Goal: Task Accomplishment & Management: Manage account settings

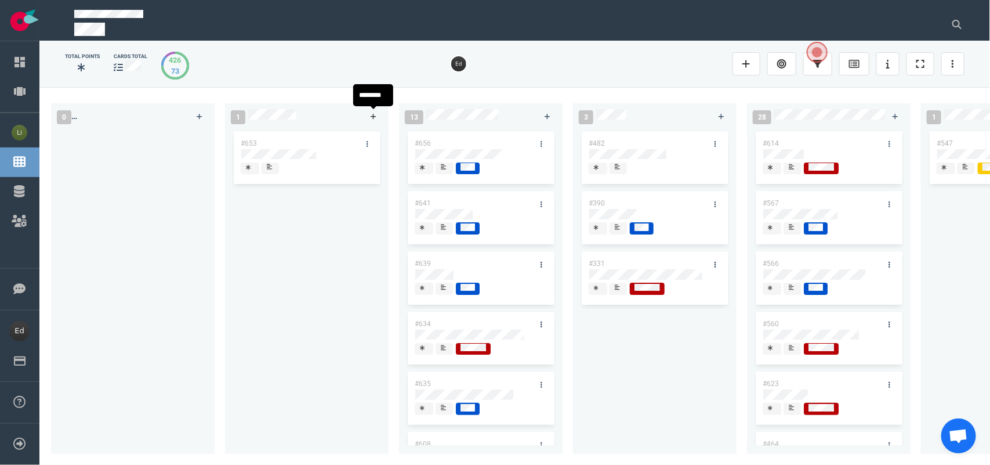
click at [376, 117] on icon at bounding box center [374, 116] width 6 height 7
click at [351, 267] on div "#653" at bounding box center [307, 286] width 150 height 311
click at [973, 10] on div at bounding box center [521, 20] width 923 height 41
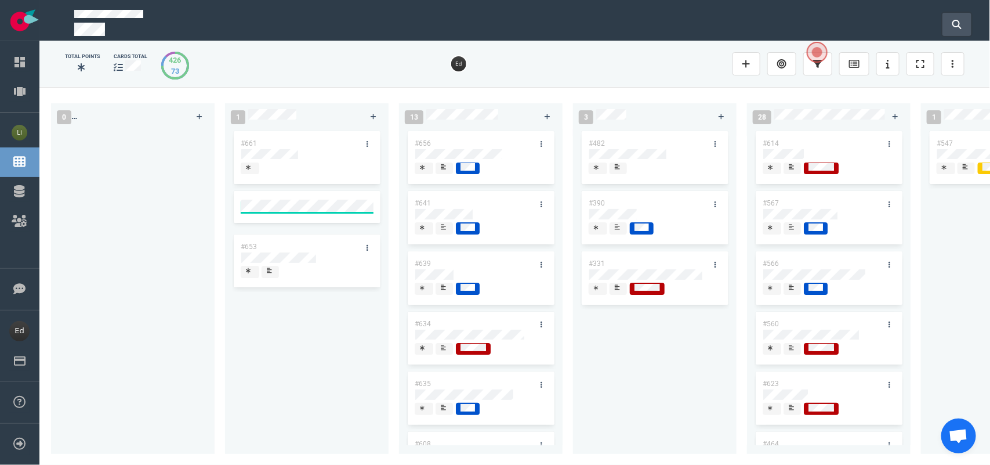
click at [969, 13] on button at bounding box center [956, 24] width 29 height 23
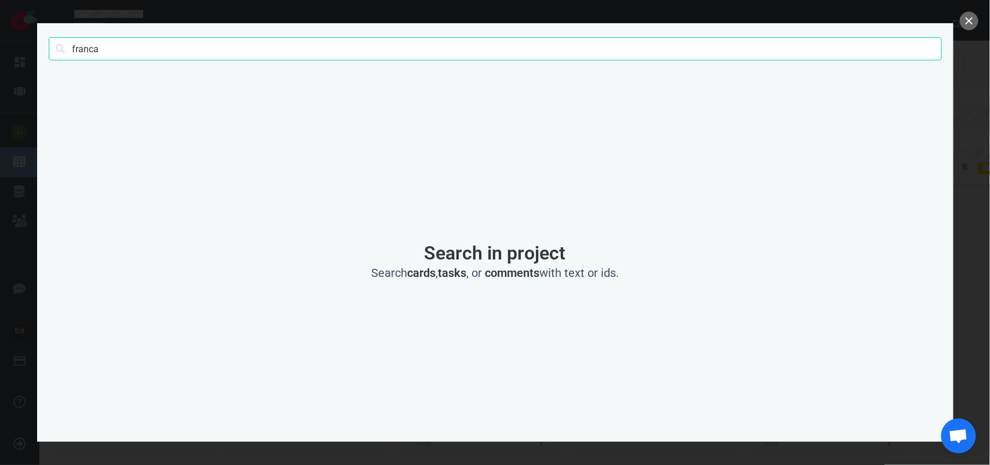
type input "franca"
click button "Search" at bounding box center [0, 0] width 0 height 0
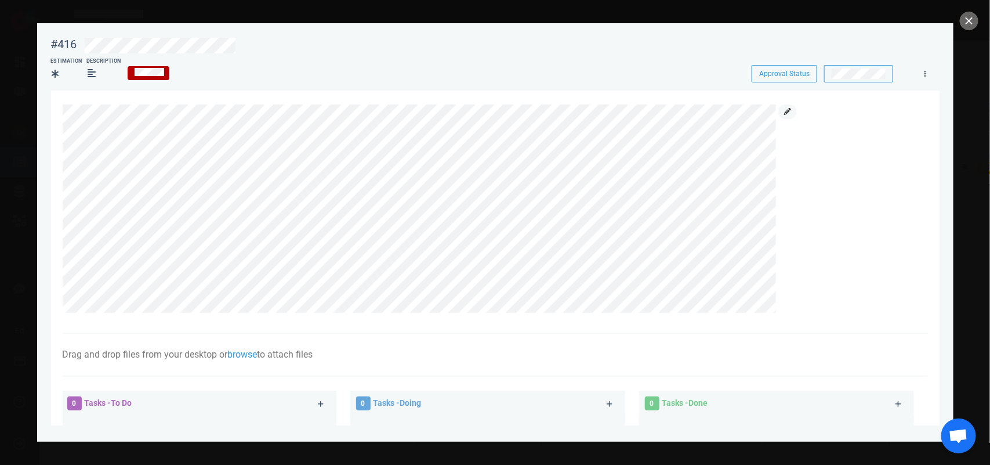
click at [790, 108] on icon at bounding box center [787, 111] width 7 height 7
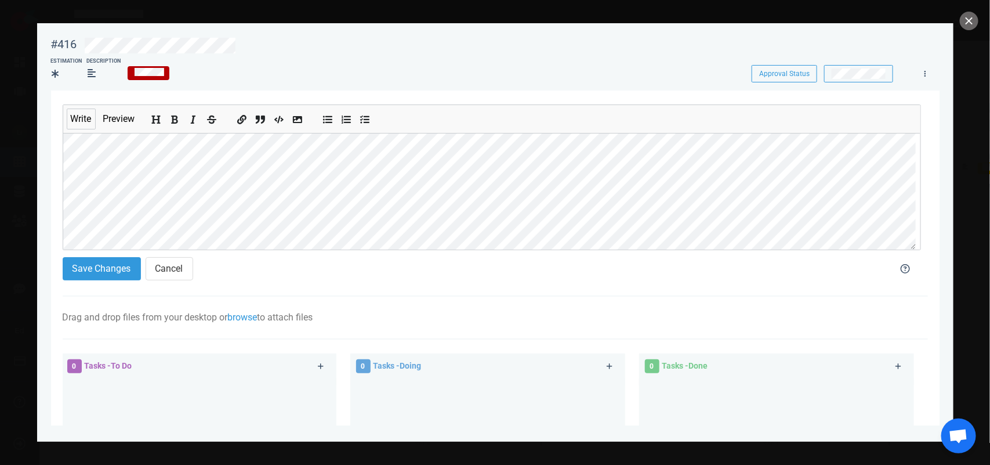
click at [960, 29] on div at bounding box center [495, 232] width 990 height 465
click at [100, 280] on button "Save Changes" at bounding box center [102, 268] width 78 height 23
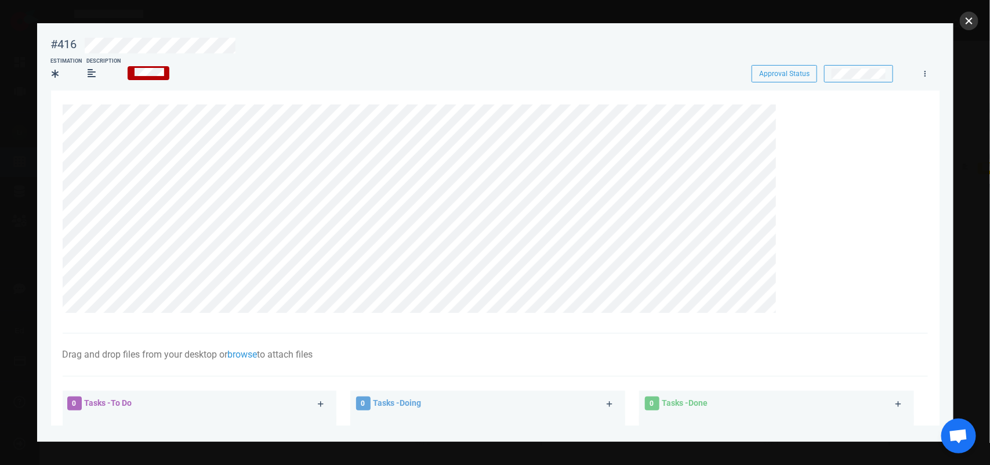
click at [967, 22] on button "close" at bounding box center [969, 21] width 19 height 19
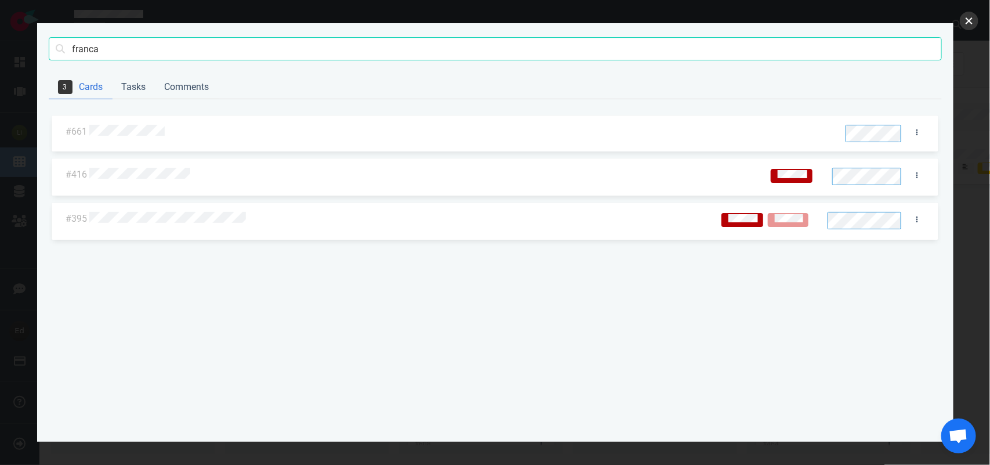
click at [966, 20] on button "close" at bounding box center [969, 21] width 19 height 19
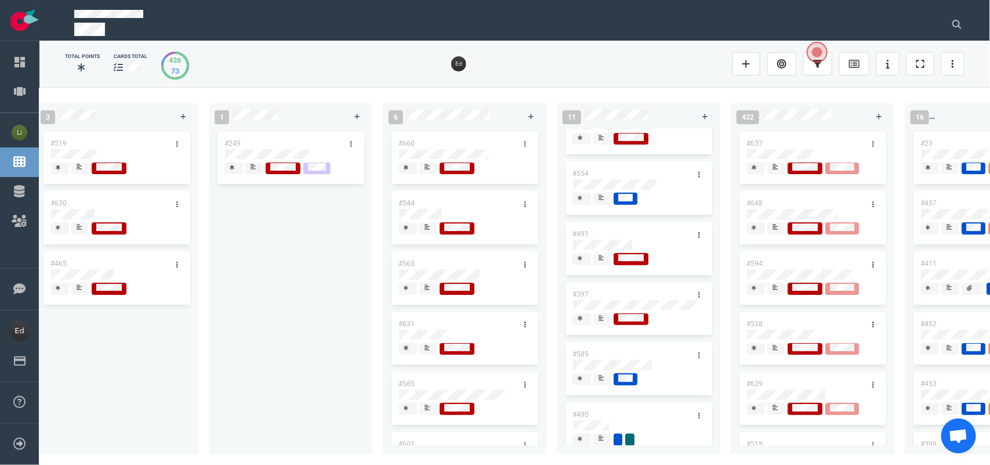
scroll to position [288, 0]
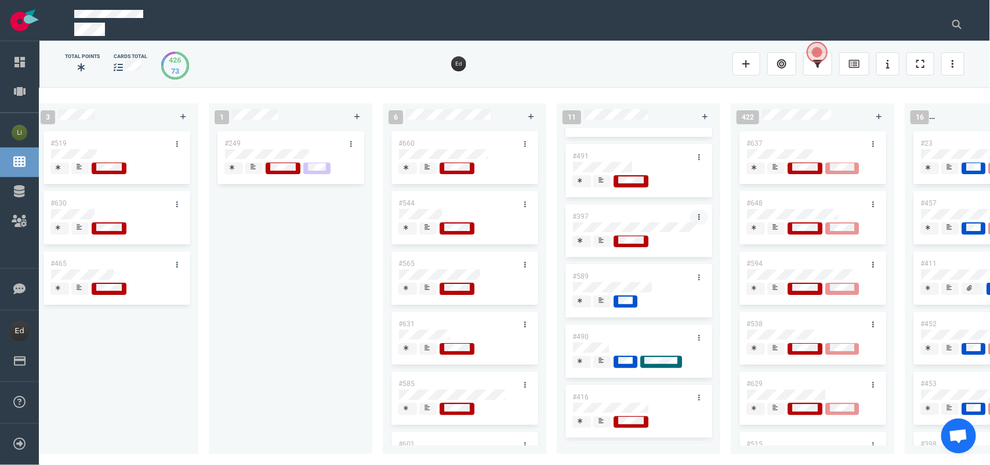
click at [698, 216] on icon at bounding box center [699, 216] width 2 height 7
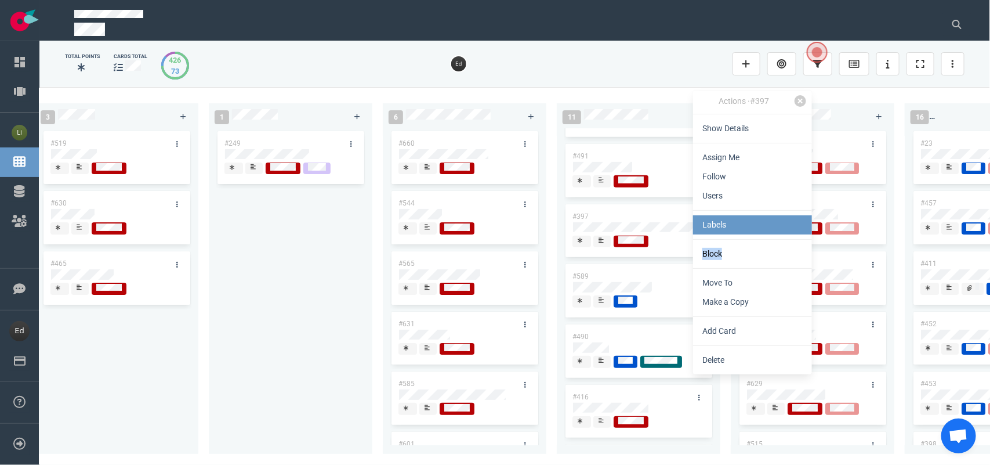
drag, startPoint x: 726, startPoint y: 250, endPoint x: 725, endPoint y: 227, distance: 22.6
click at [725, 227] on div "Actions · #397 Show Details Assign Me Follow Users Labels Block Move To Make a …" at bounding box center [752, 232] width 119 height 284
click at [725, 227] on link "Labels" at bounding box center [752, 224] width 119 height 19
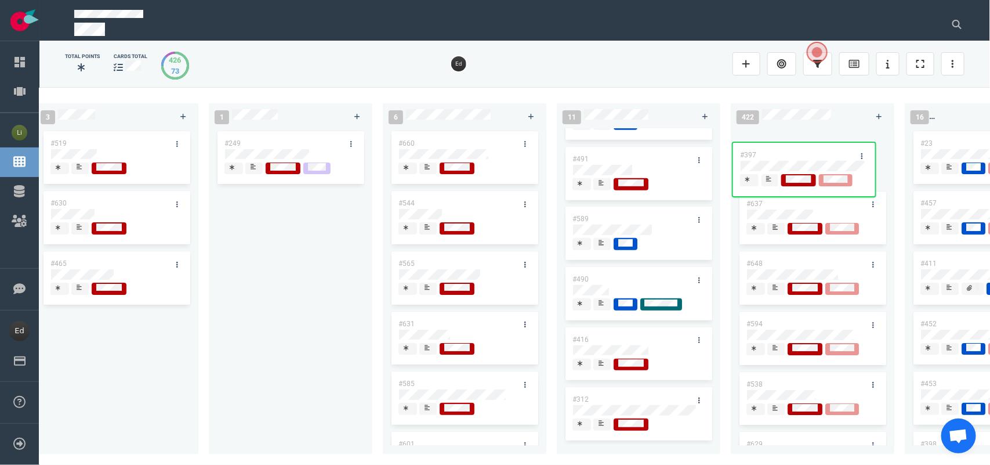
drag, startPoint x: 748, startPoint y: 204, endPoint x: 766, endPoint y: 150, distance: 57.2
click at [766, 150] on div "0 2 #661 #653 13 #656 #641 #639 #634 #635 #608 #611 #602 #603 3 #482 #390 #331 …" at bounding box center [514, 275] width 951 height 377
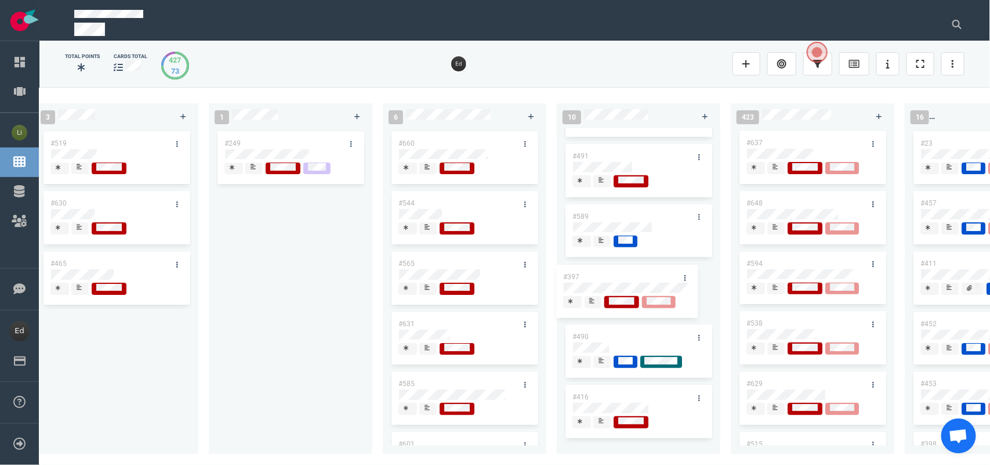
drag, startPoint x: 806, startPoint y: 142, endPoint x: 623, endPoint y: 276, distance: 226.5
click at [623, 276] on div "0 2 #661 #653 13 #656 #641 #639 #634 #635 #608 #611 #602 #603 3 #482 #390 #331 …" at bounding box center [514, 275] width 951 height 377
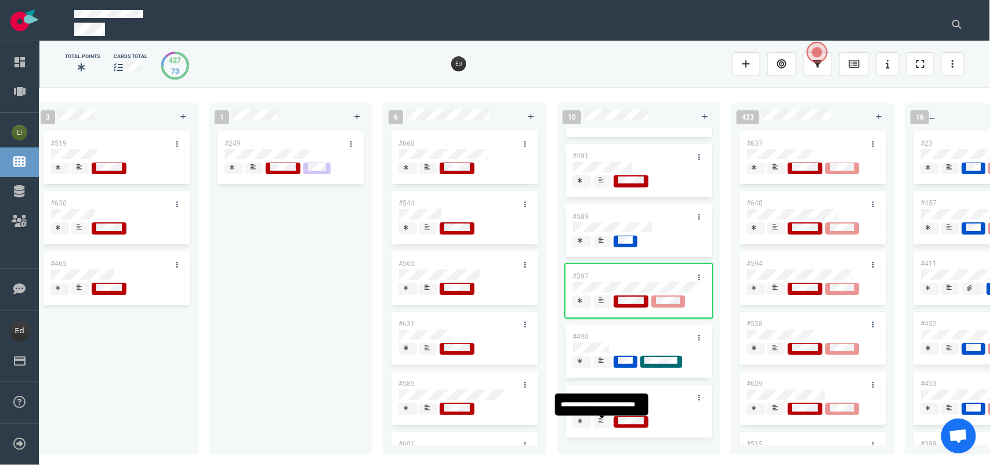
click at [598, 419] on div at bounding box center [602, 422] width 8 height 12
click at [598, 420] on div at bounding box center [602, 422] width 8 height 12
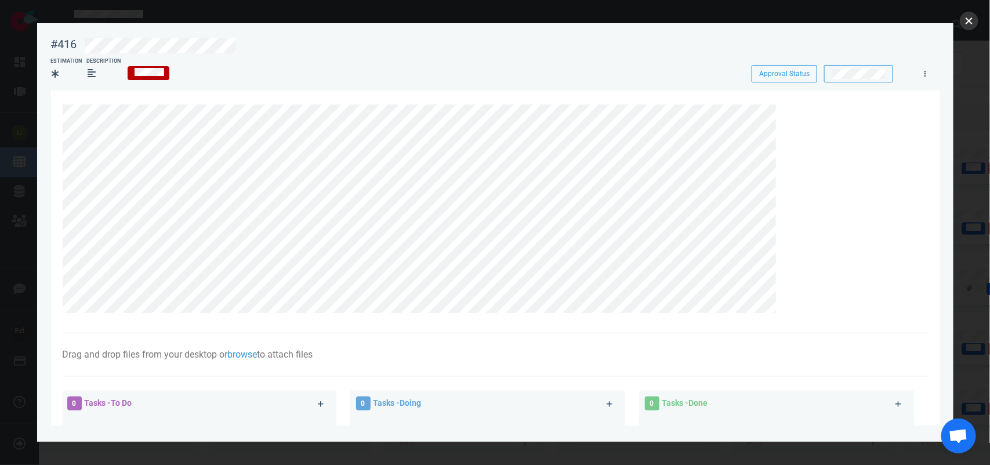
click at [963, 18] on button "close" at bounding box center [969, 21] width 19 height 19
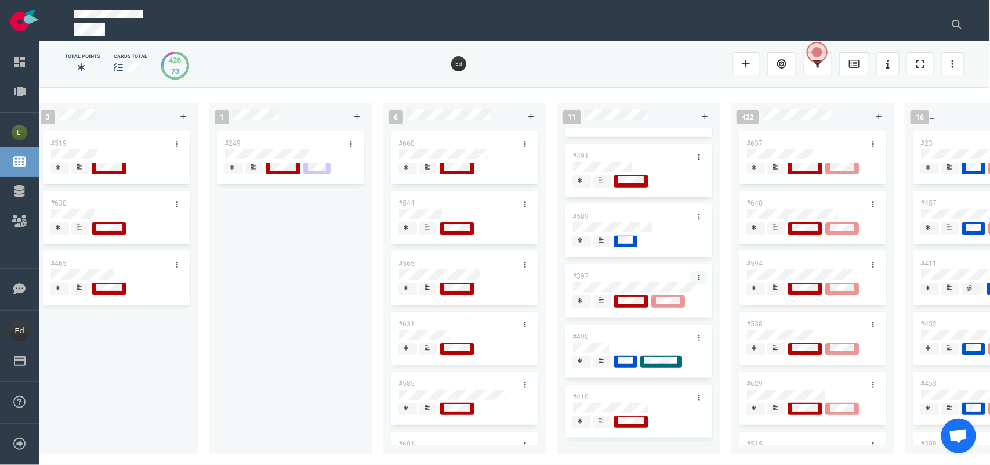
click at [696, 280] on link at bounding box center [699, 277] width 19 height 14
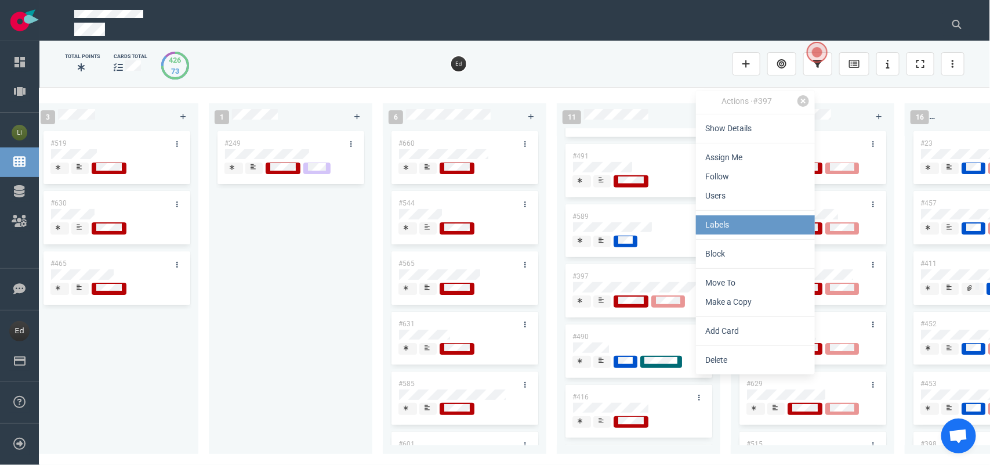
click at [709, 223] on link "Labels" at bounding box center [755, 224] width 119 height 19
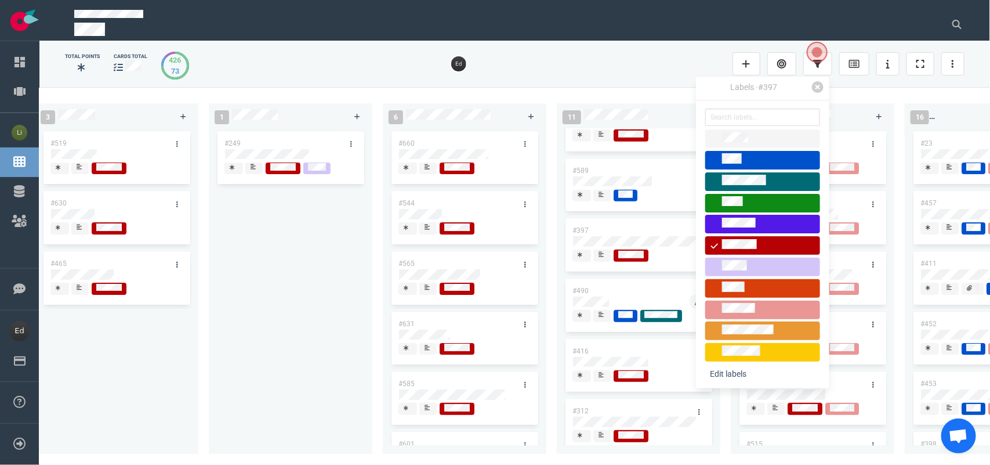
scroll to position [354, 0]
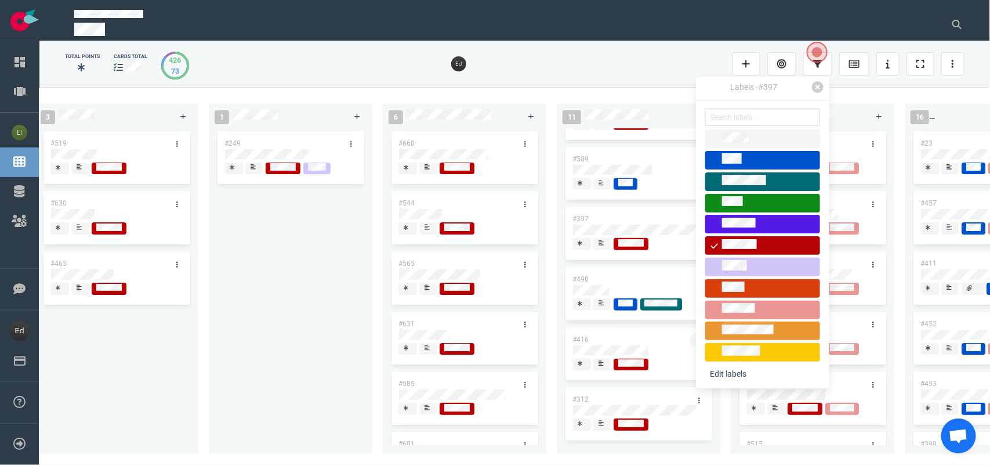
click at [690, 333] on link at bounding box center [699, 340] width 19 height 14
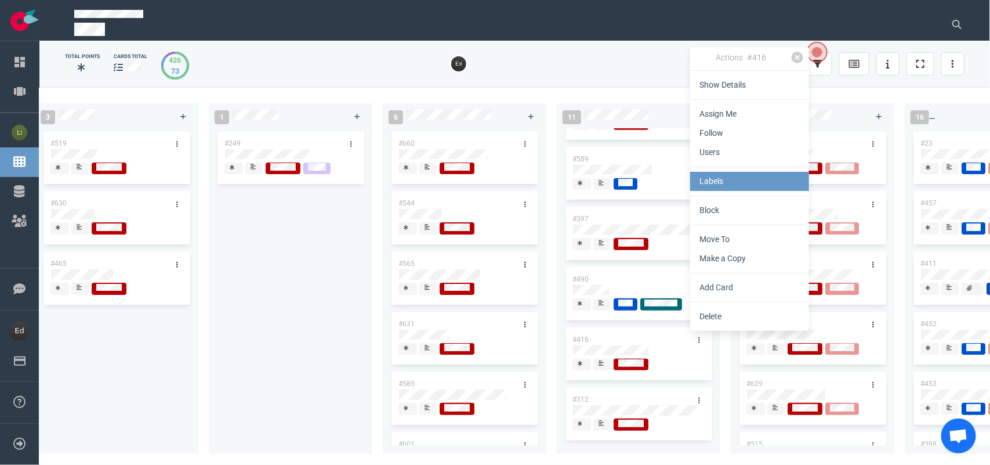
click at [720, 182] on link "Labels" at bounding box center [749, 181] width 119 height 19
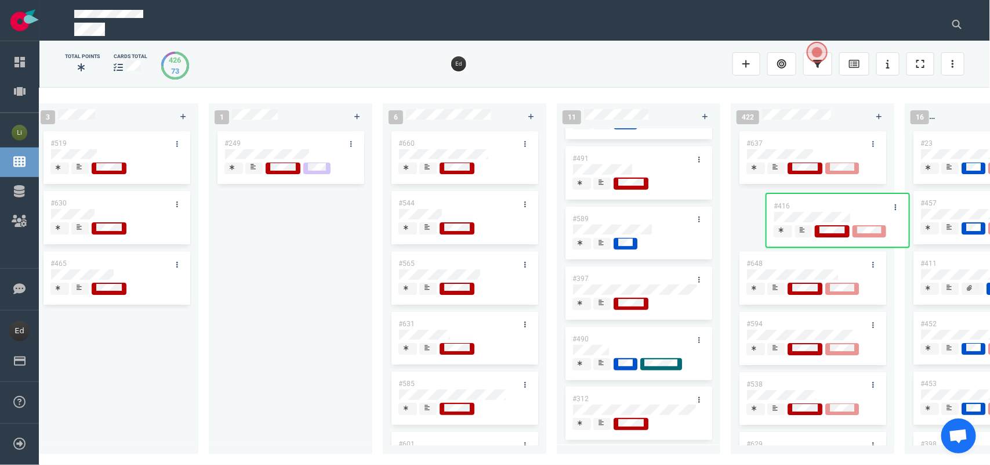
scroll to position [294, 0]
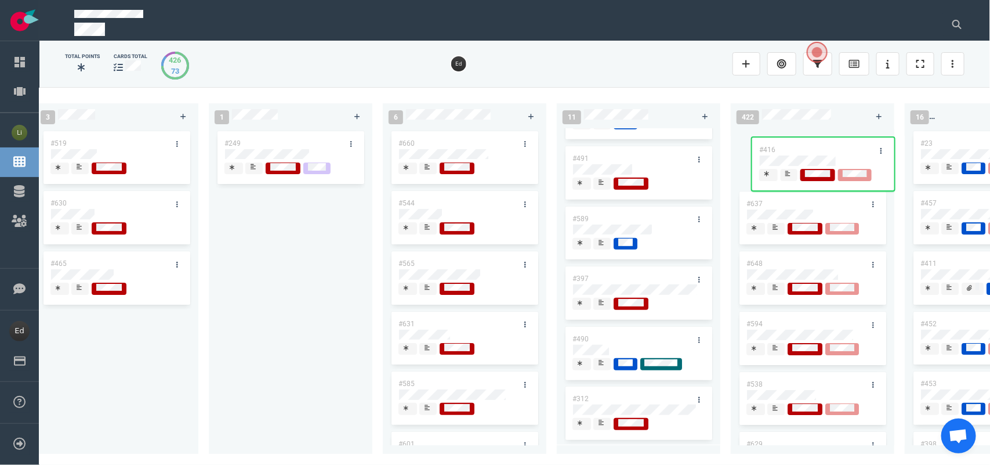
drag, startPoint x: 608, startPoint y: 332, endPoint x: 795, endPoint y: 150, distance: 261.7
click at [795, 150] on div "0 2 #661 #653 13 #656 #641 #639 #634 #635 #608 #611 #602 #603 3 #482 #390 #331 …" at bounding box center [514, 275] width 951 height 377
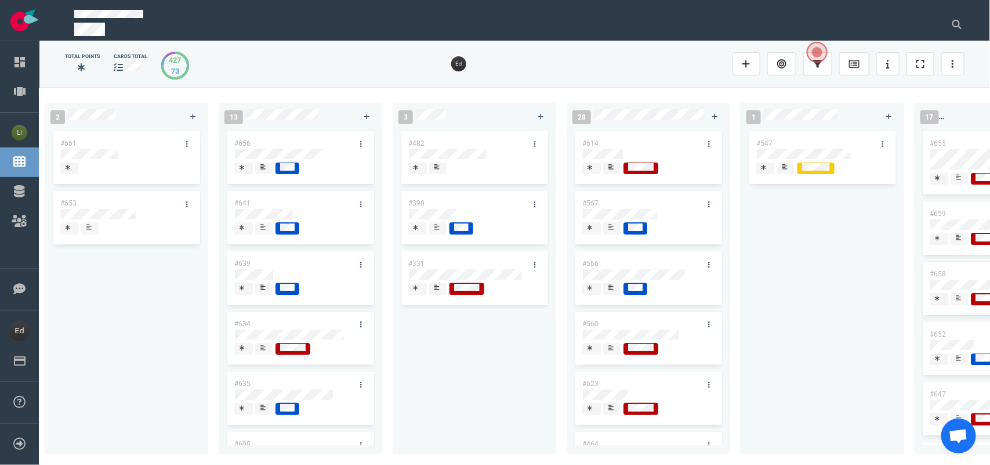
scroll to position [0, 0]
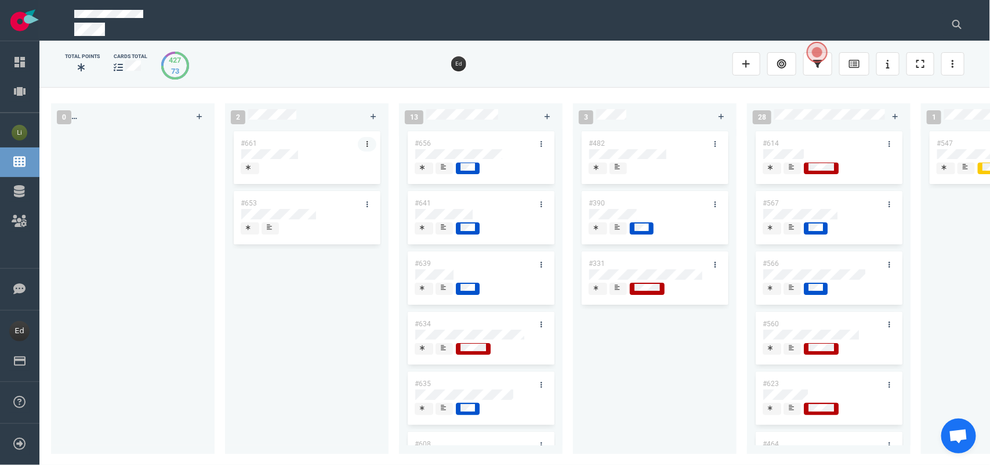
click at [367, 140] on icon at bounding box center [368, 143] width 2 height 7
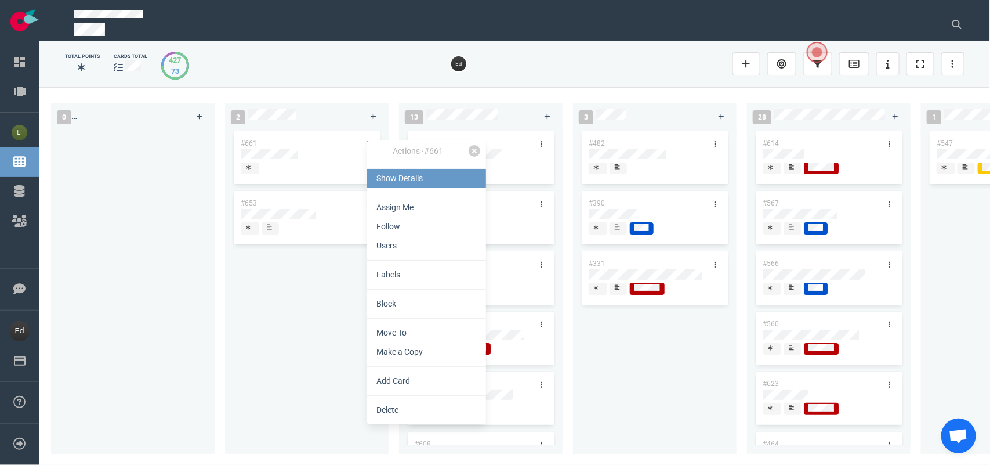
click at [413, 172] on link "Show Details" at bounding box center [426, 178] width 119 height 19
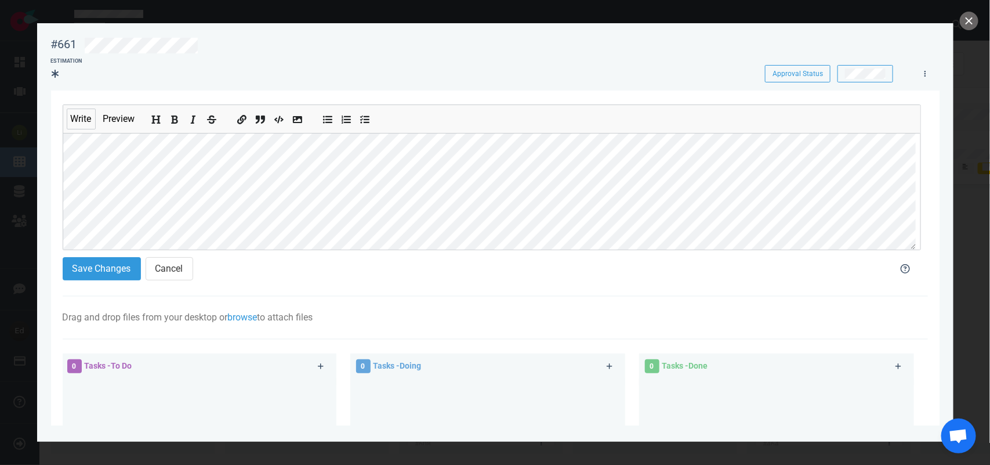
scroll to position [62, 0]
click at [49, 229] on section "#661 Approval Status Estimation Approval Status Write Preview Save Changes Canc…" at bounding box center [495, 227] width 916 height 409
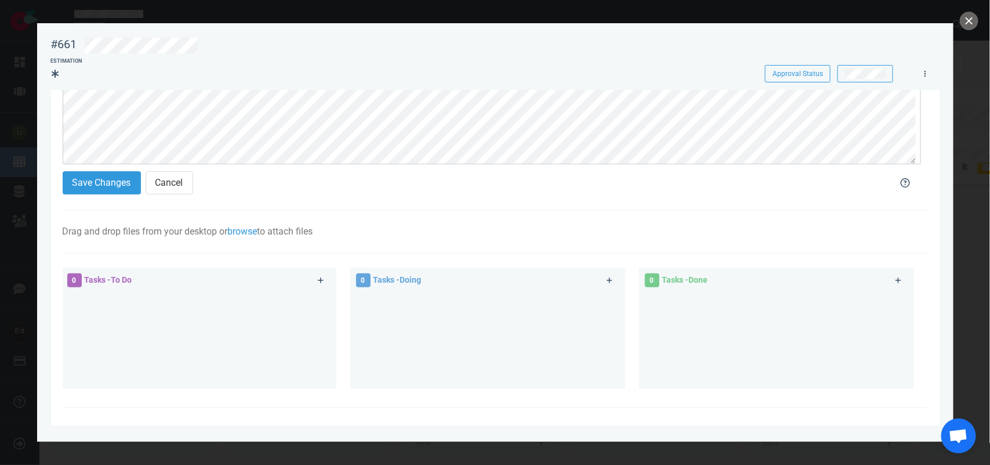
scroll to position [99, 0]
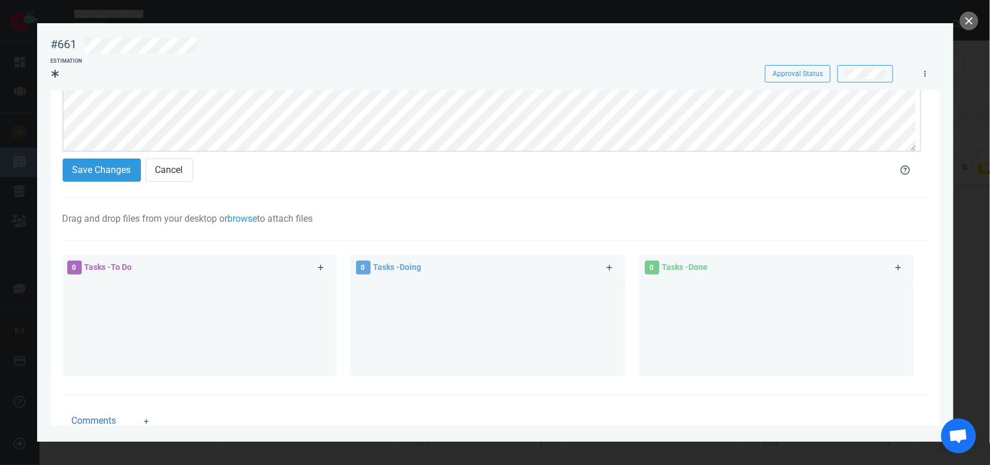
click at [102, 186] on section "Save Changes Cancel" at bounding box center [470, 172] width 814 height 28
click at [89, 187] on div "Save Changes Cancel" at bounding box center [470, 169] width 828 height 37
click at [85, 183] on section "Save Changes Cancel" at bounding box center [470, 172] width 814 height 28
click at [78, 169] on button "Save Changes" at bounding box center [102, 169] width 78 height 23
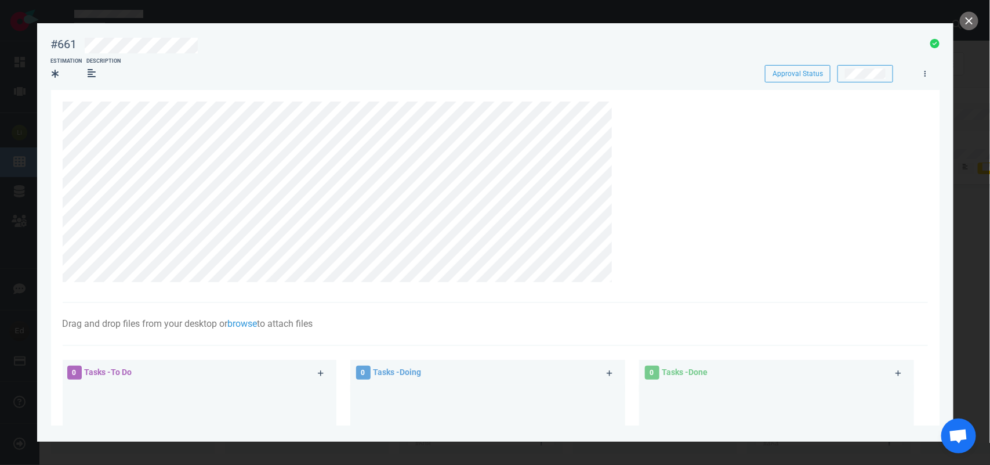
scroll to position [0, 0]
click at [969, 16] on button "close" at bounding box center [969, 21] width 19 height 19
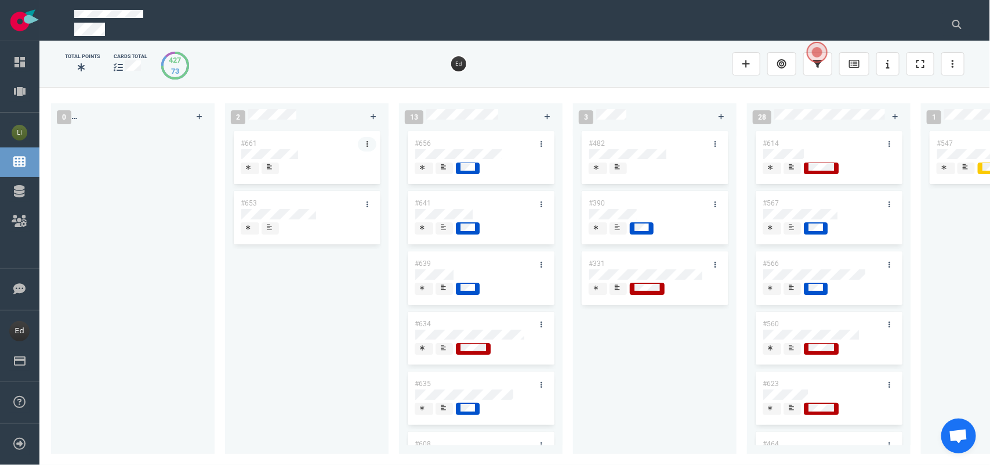
click at [372, 142] on link at bounding box center [367, 144] width 19 height 14
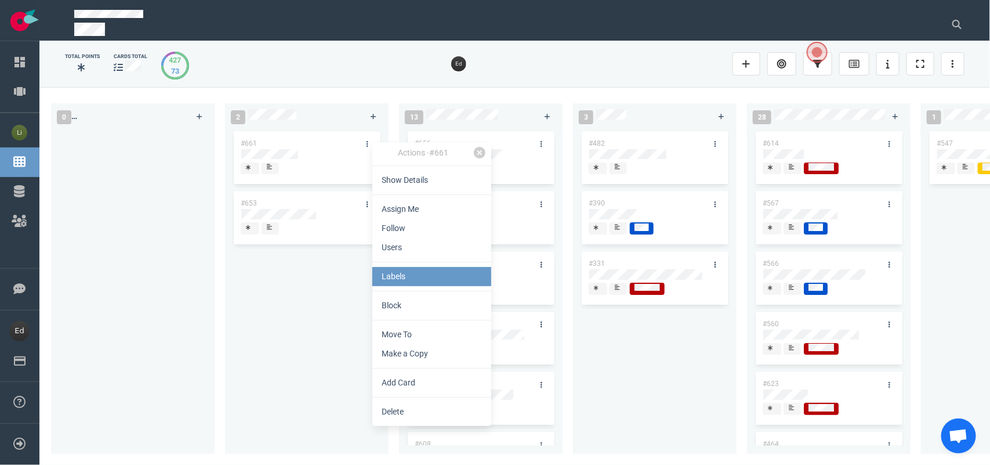
click at [411, 278] on link "Labels" at bounding box center [431, 276] width 119 height 19
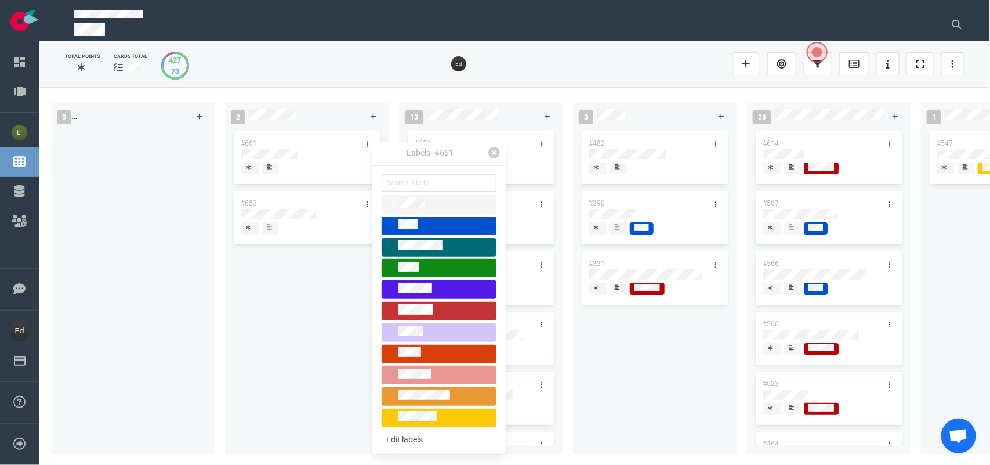
click at [422, 317] on span at bounding box center [439, 311] width 115 height 19
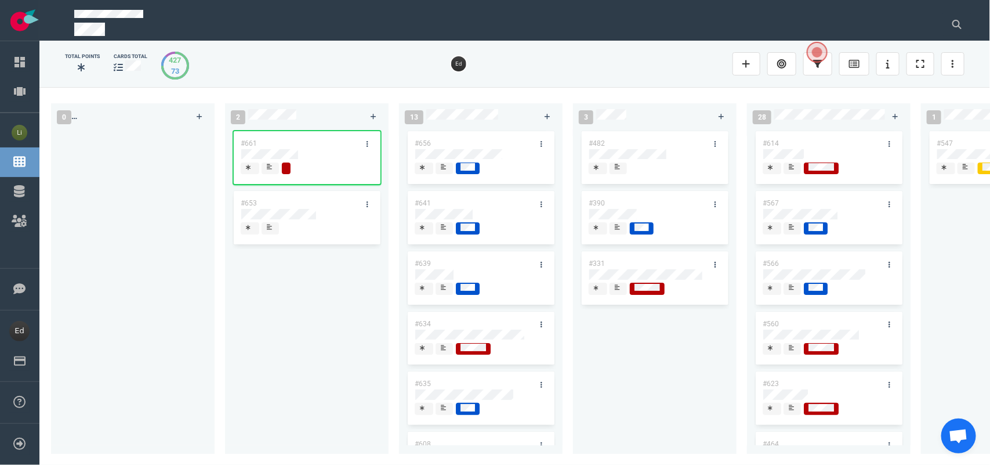
click at [311, 288] on div "#661 #653" at bounding box center [307, 284] width 150 height 311
click at [368, 143] on link at bounding box center [367, 144] width 19 height 14
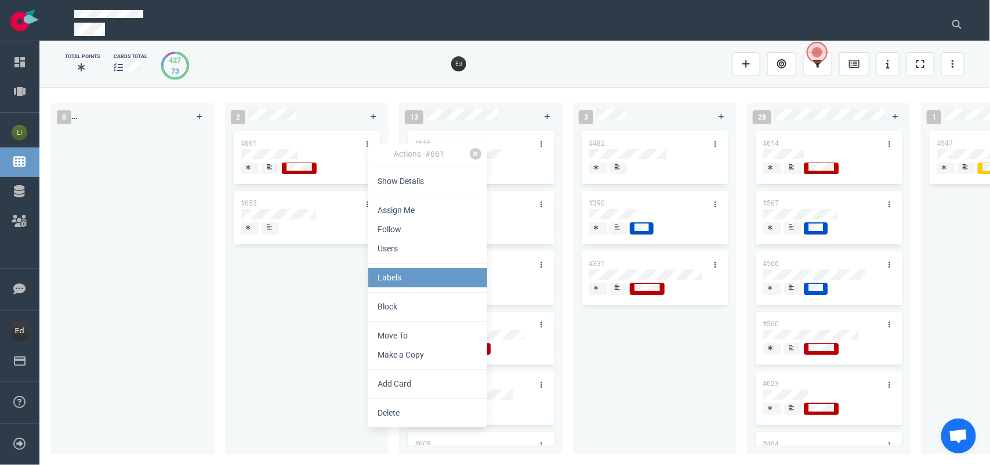
click at [414, 278] on link "Labels" at bounding box center [427, 277] width 119 height 19
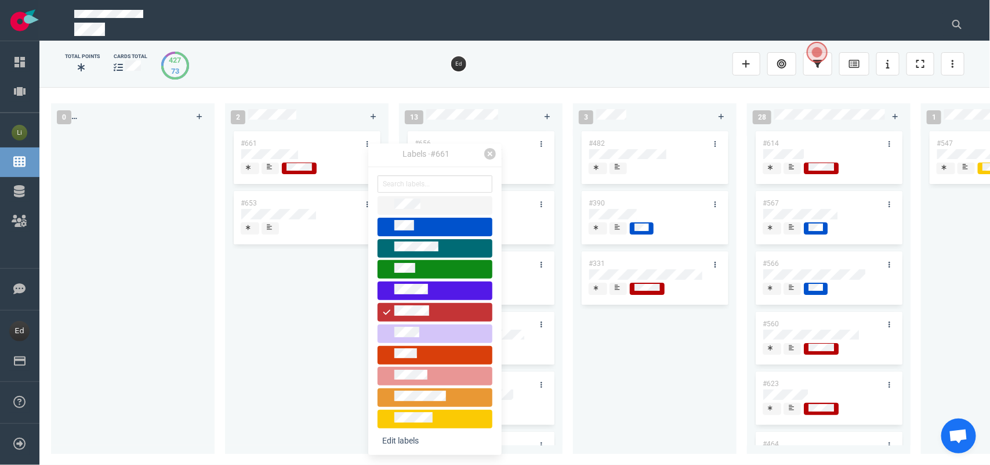
click at [432, 306] on div at bounding box center [435, 312] width 104 height 14
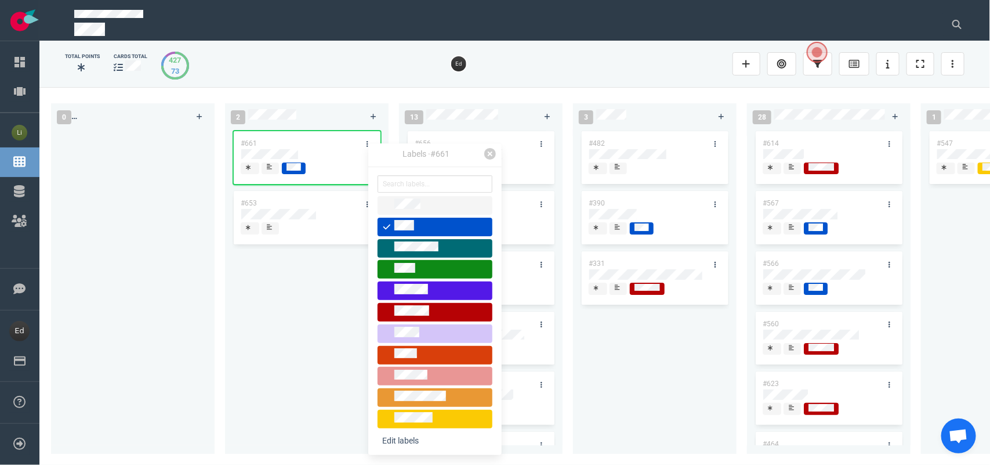
click at [267, 169] on icon at bounding box center [269, 166] width 5 height 5
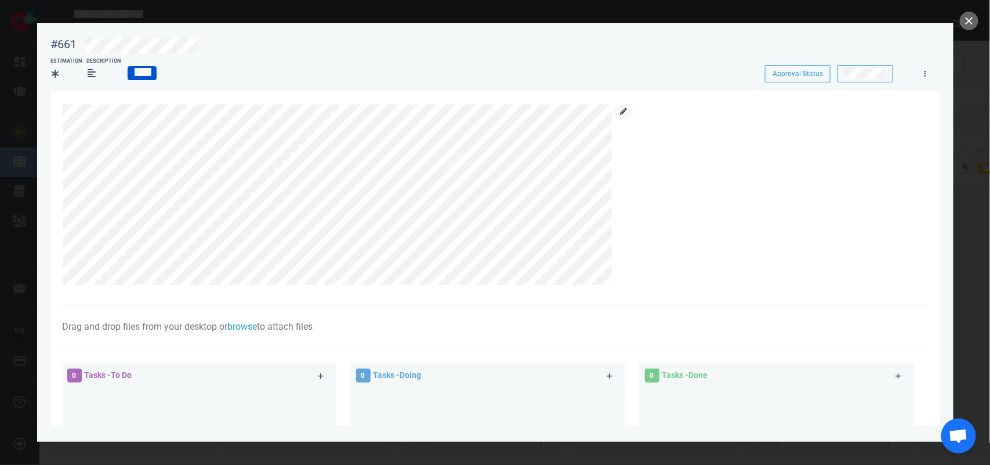
click at [624, 111] on icon at bounding box center [623, 111] width 7 height 7
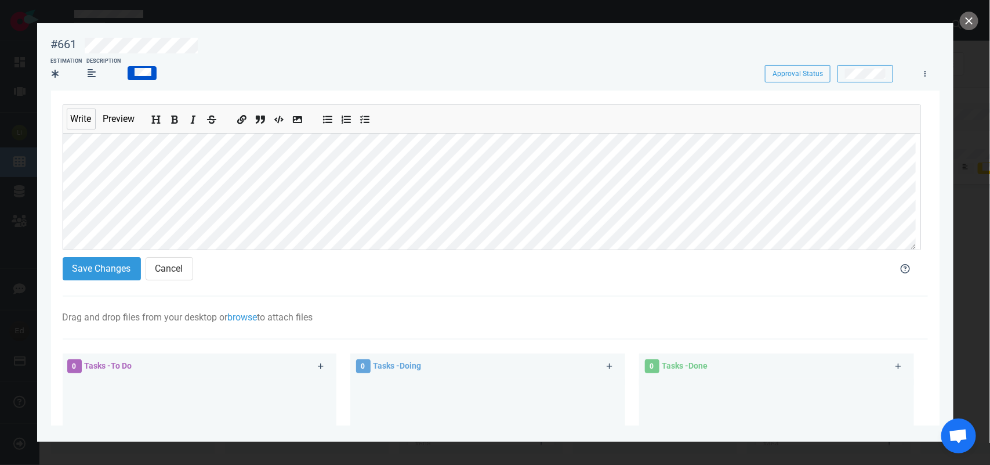
scroll to position [104, 0]
click at [100, 264] on button "Save Changes" at bounding box center [102, 268] width 78 height 23
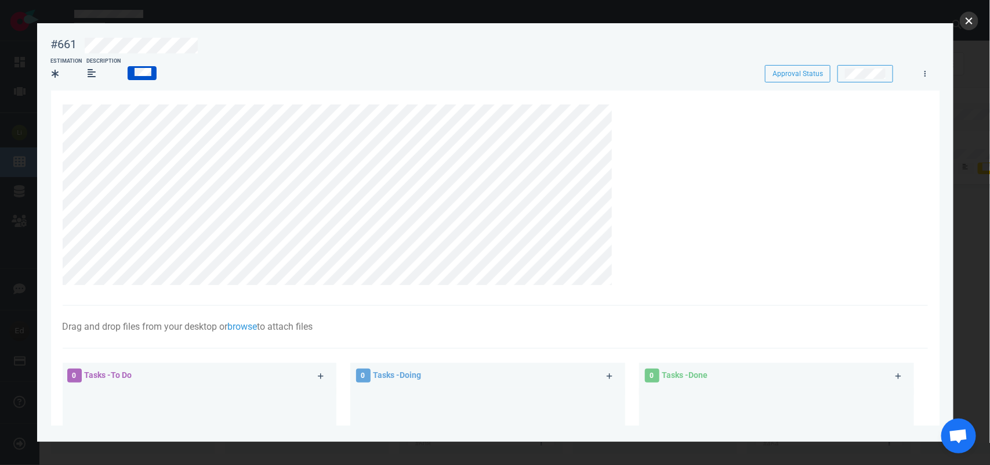
click at [973, 24] on button "close" at bounding box center [969, 21] width 19 height 19
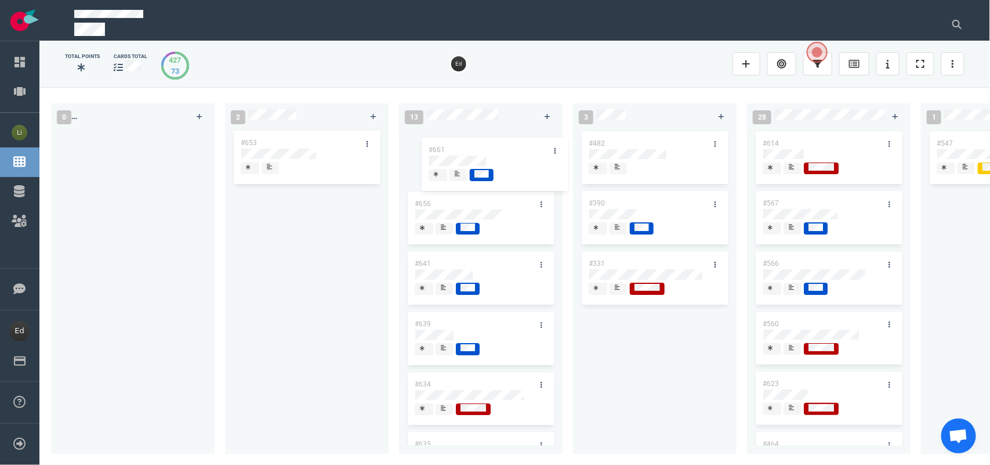
drag, startPoint x: 285, startPoint y: 135, endPoint x: 473, endPoint y: 141, distance: 187.4
click at [473, 141] on div "0 2 #661 #653 #661 13 #656 #641 #639 #634 #635 #608 #611 #602 #603 3 #482 #390 …" at bounding box center [514, 275] width 951 height 377
click at [964, 32] on button at bounding box center [956, 24] width 29 height 23
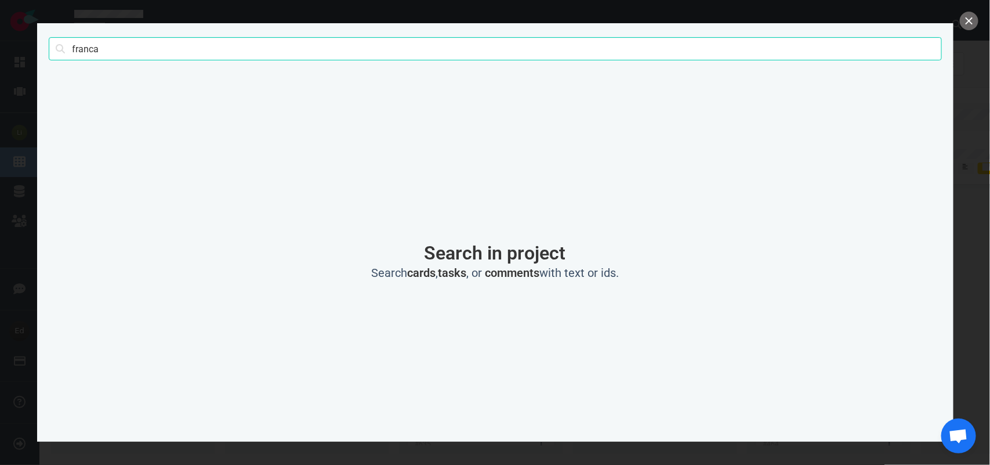
click at [88, 53] on input "franca" at bounding box center [495, 48] width 893 height 23
type input "c"
type input "cotti"
click button "Search" at bounding box center [0, 0] width 0 height 0
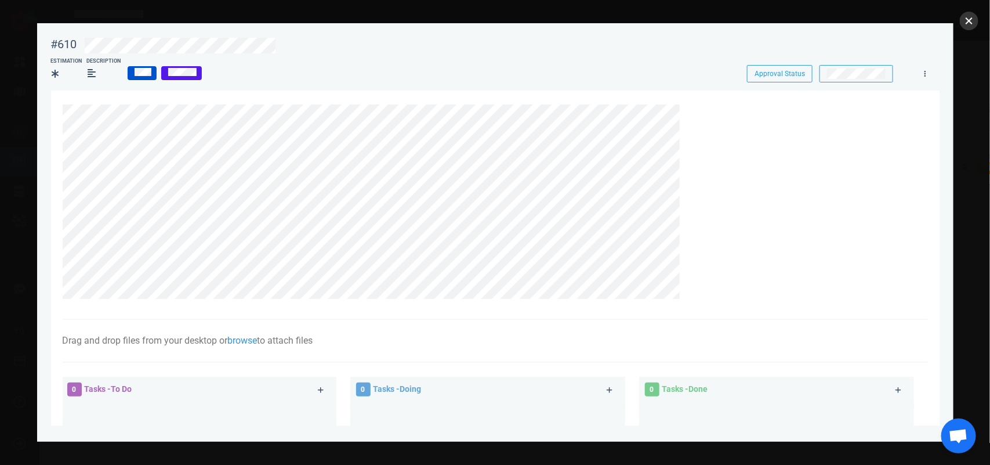
click at [967, 14] on button "close" at bounding box center [969, 21] width 19 height 19
click at [964, 21] on button "close" at bounding box center [969, 21] width 19 height 19
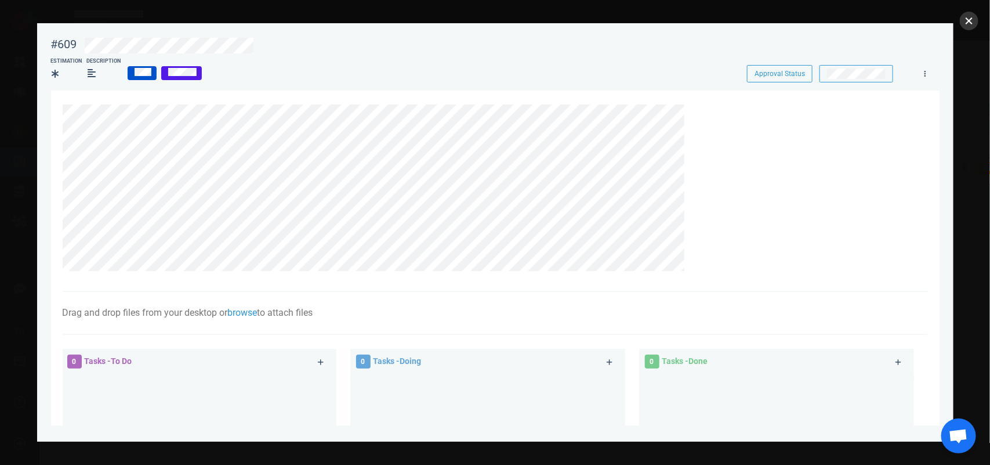
click at [973, 15] on button "close" at bounding box center [969, 21] width 19 height 19
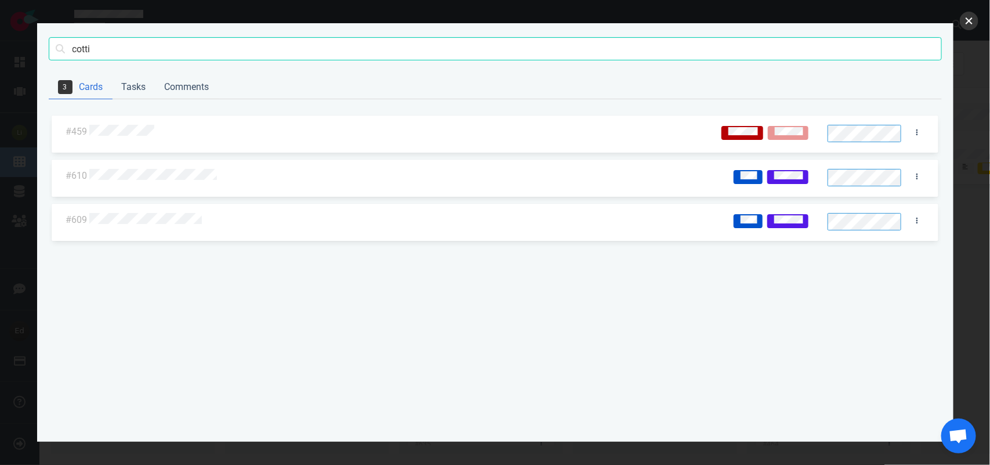
click at [974, 16] on button "close" at bounding box center [969, 21] width 19 height 19
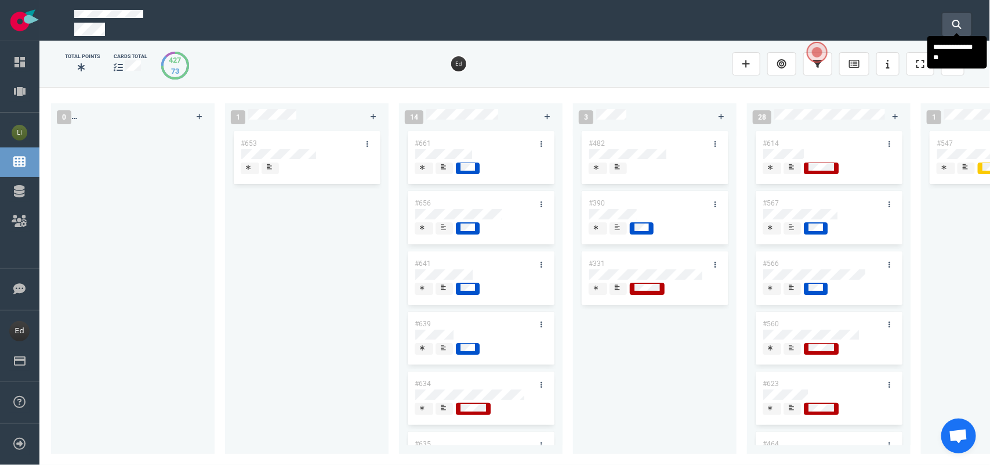
click at [966, 19] on button at bounding box center [956, 24] width 29 height 23
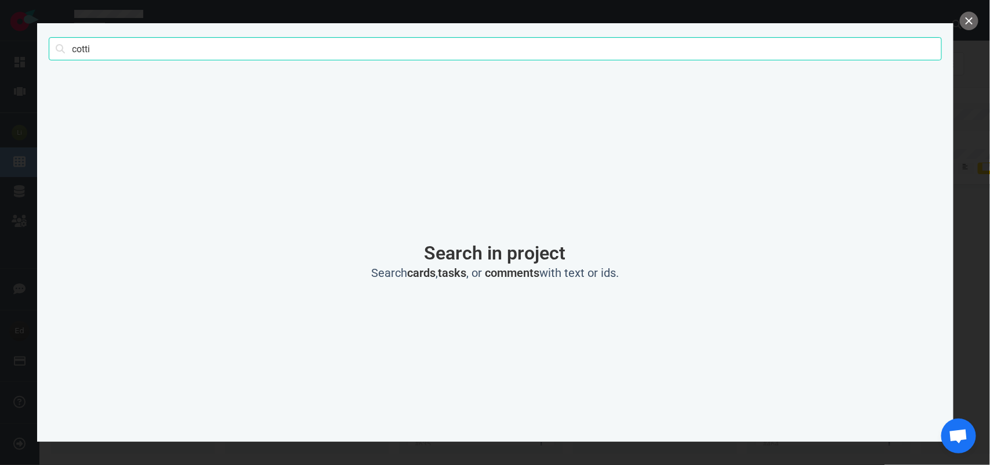
click at [81, 37] on input "cotti" at bounding box center [495, 48] width 893 height 23
click at [82, 44] on input "cotti" at bounding box center [495, 48] width 893 height 23
type input "[PERSON_NAME]"
click button "Search" at bounding box center [0, 0] width 0 height 0
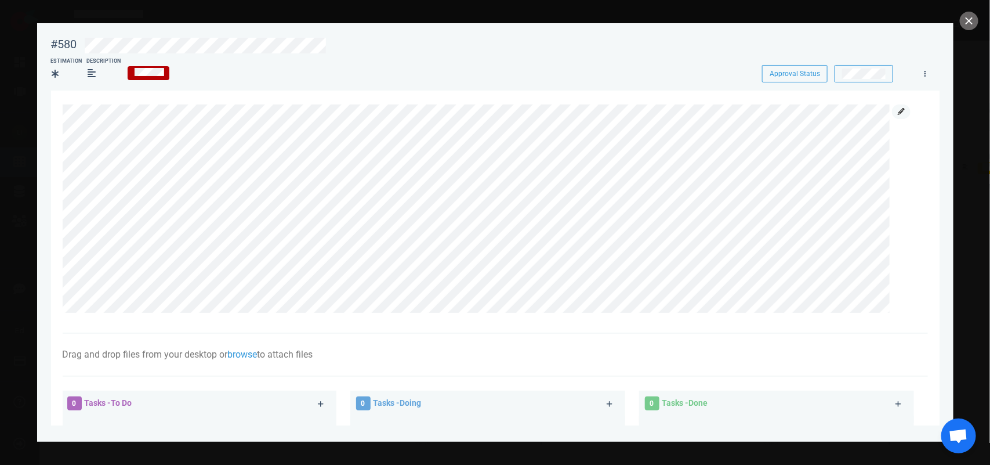
click at [905, 118] on link at bounding box center [901, 111] width 19 height 14
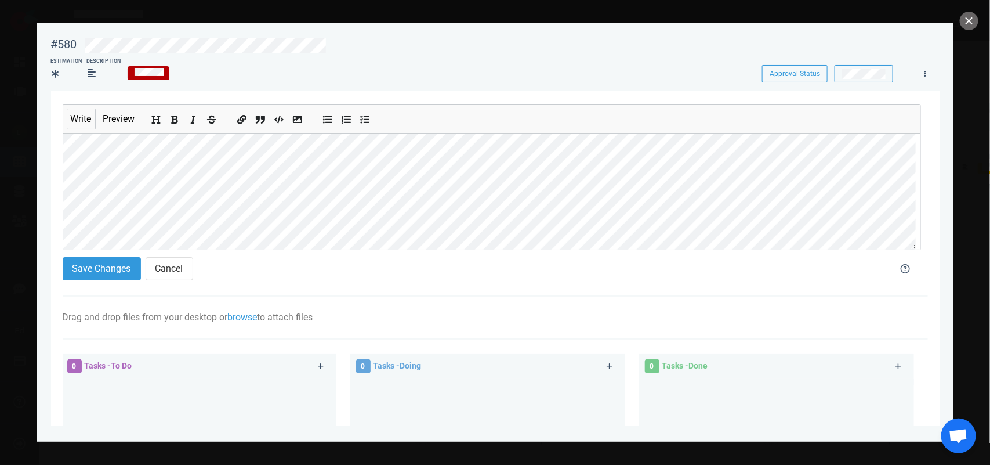
scroll to position [72, 0]
click at [55, 196] on section "Write Preview Save Changes Cancel Drag and drop files from your desktop or brow…" at bounding box center [495, 366] width 889 height 552
click at [174, 118] on icon "Add bold text" at bounding box center [175, 119] width 9 height 9
click at [88, 267] on button "Save Changes" at bounding box center [102, 268] width 78 height 23
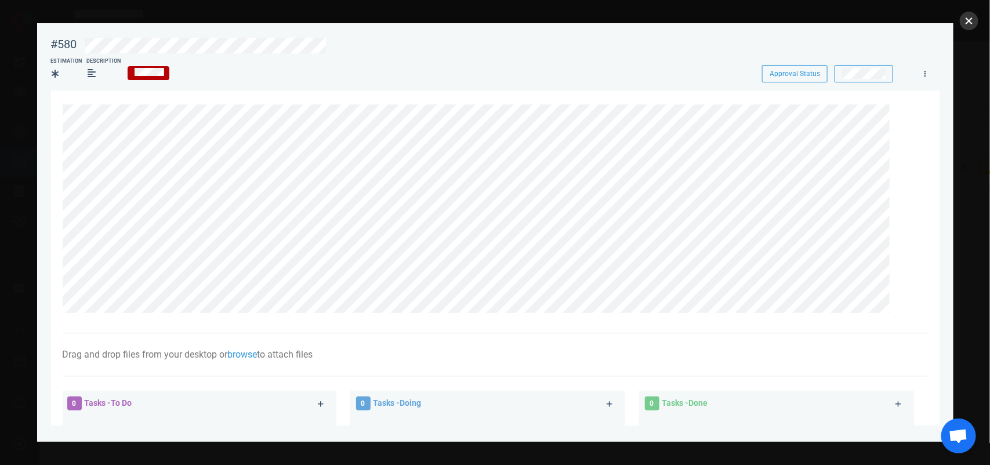
click at [966, 19] on button "close" at bounding box center [969, 21] width 19 height 19
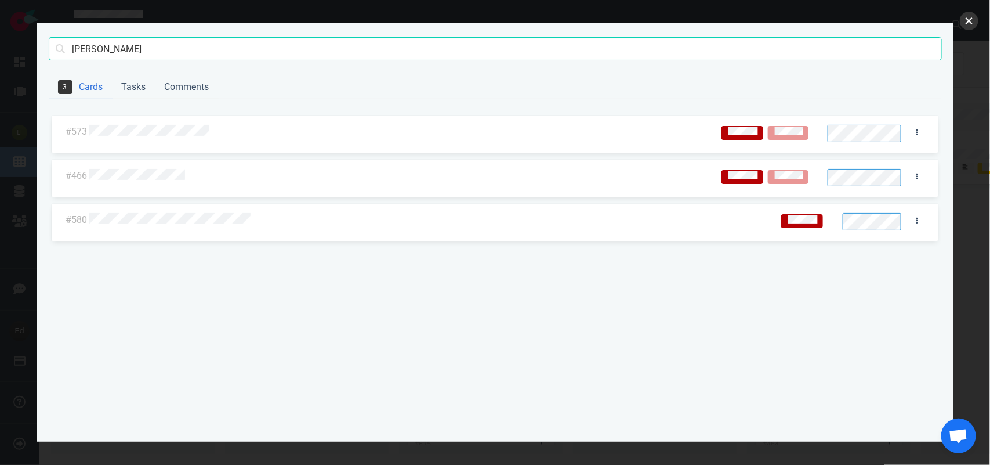
click at [966, 21] on button "close" at bounding box center [969, 21] width 19 height 19
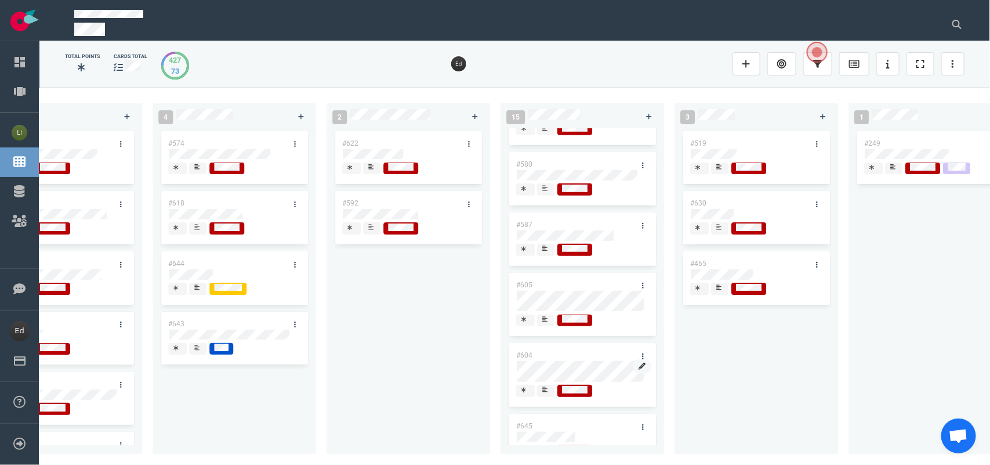
scroll to position [338, 0]
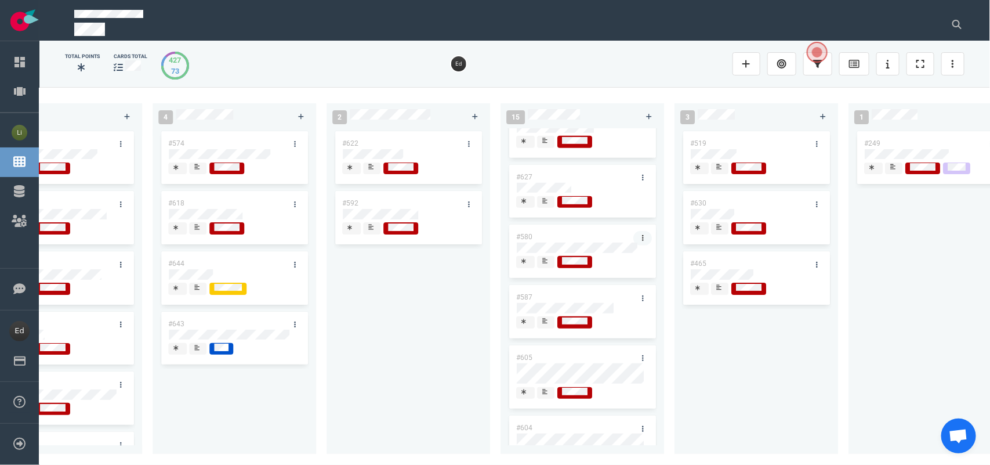
click at [639, 236] on link at bounding box center [642, 238] width 19 height 14
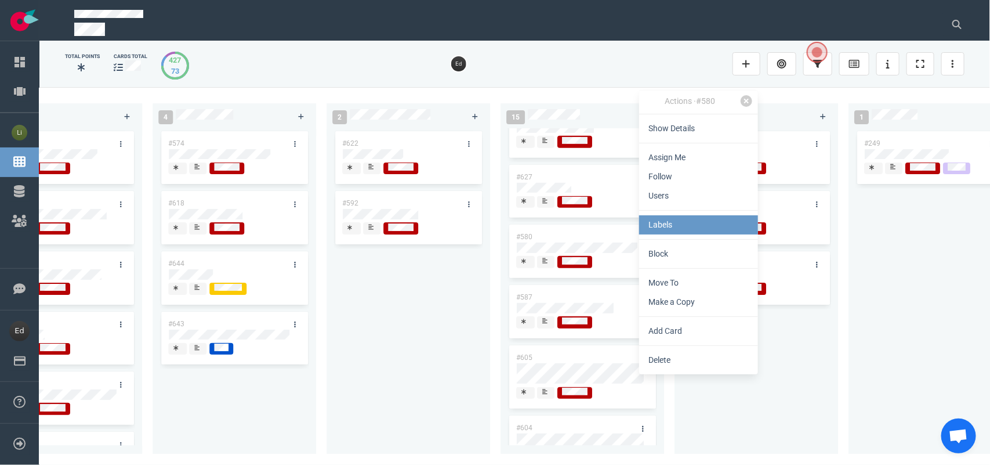
click at [658, 224] on link "Labels" at bounding box center [698, 224] width 119 height 19
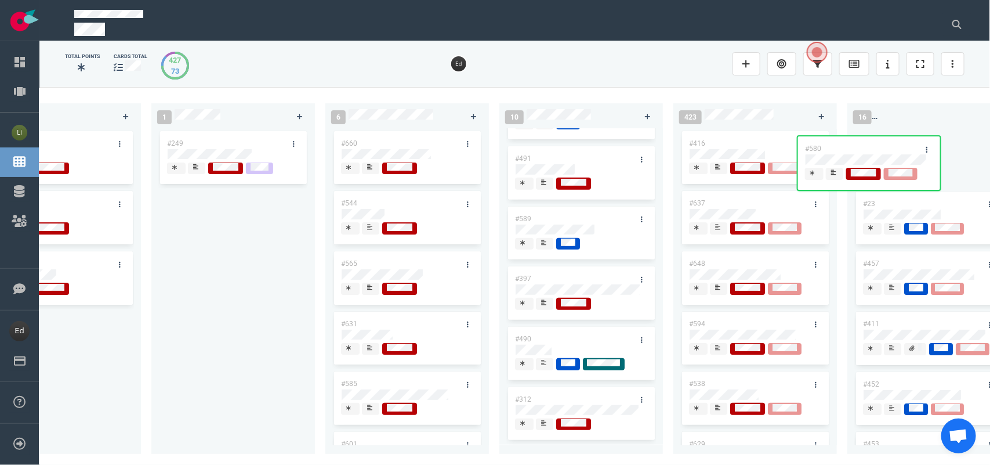
scroll to position [0, 1988]
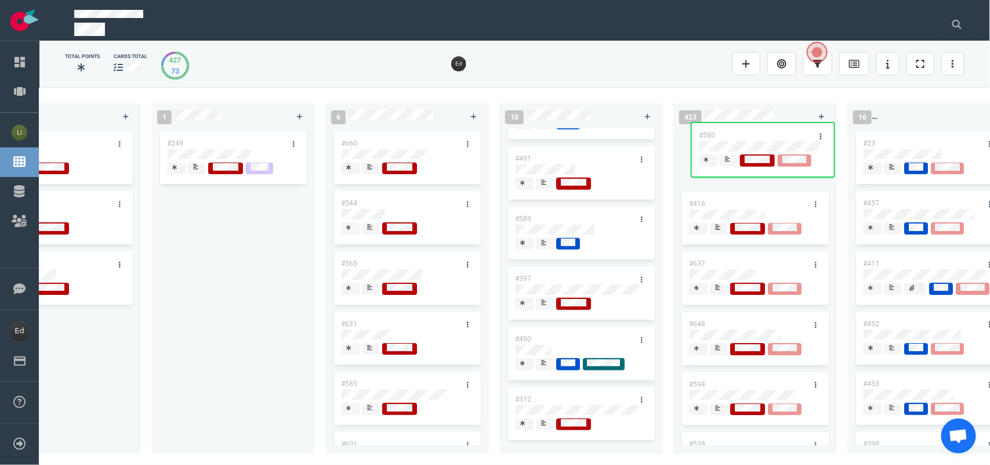
drag, startPoint x: 564, startPoint y: 241, endPoint x: 748, endPoint y: 138, distance: 210.8
click at [748, 138] on div "0 1 #653 14 #661 #656 #641 #639 #634 #635 #608 #611 #602 #603 3 #482 #390 #331 …" at bounding box center [514, 275] width 951 height 377
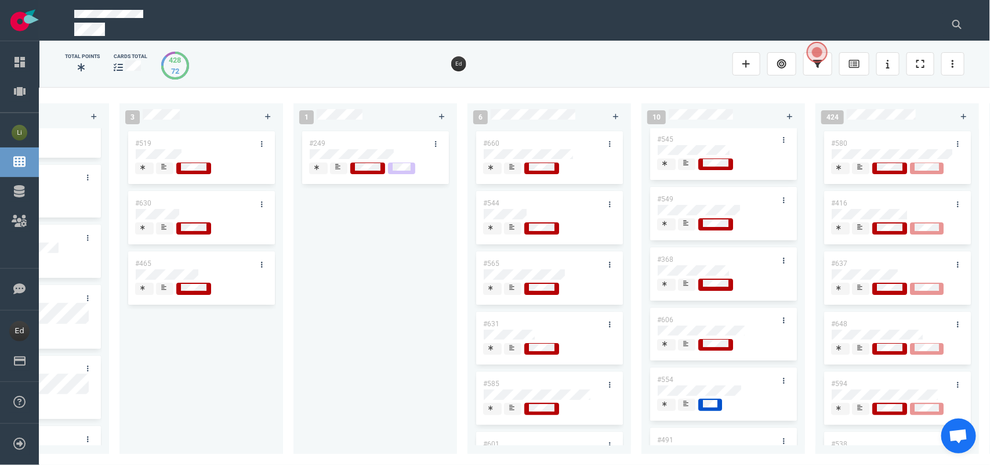
scroll to position [0, 2540]
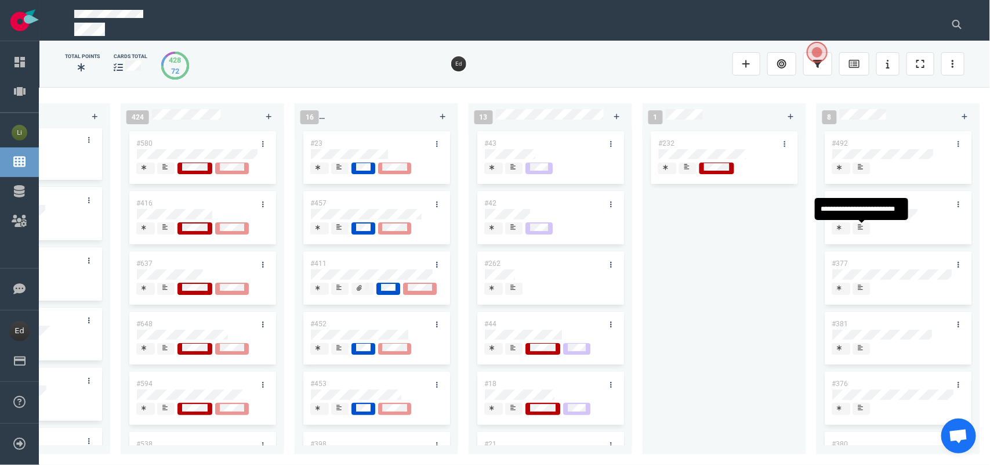
click at [865, 230] on div at bounding box center [862, 228] width 8 height 12
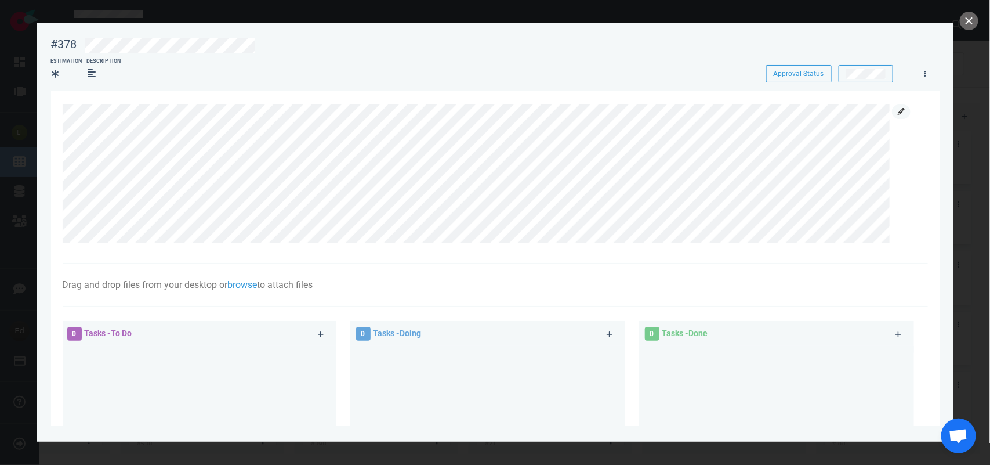
click at [900, 110] on icon at bounding box center [901, 111] width 7 height 7
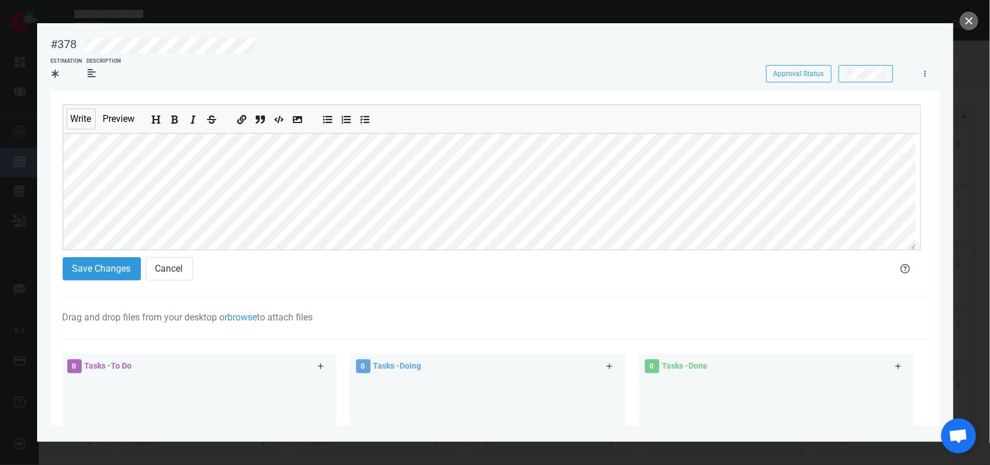
scroll to position [35, 0]
click at [92, 264] on button "Save Changes" at bounding box center [102, 268] width 78 height 23
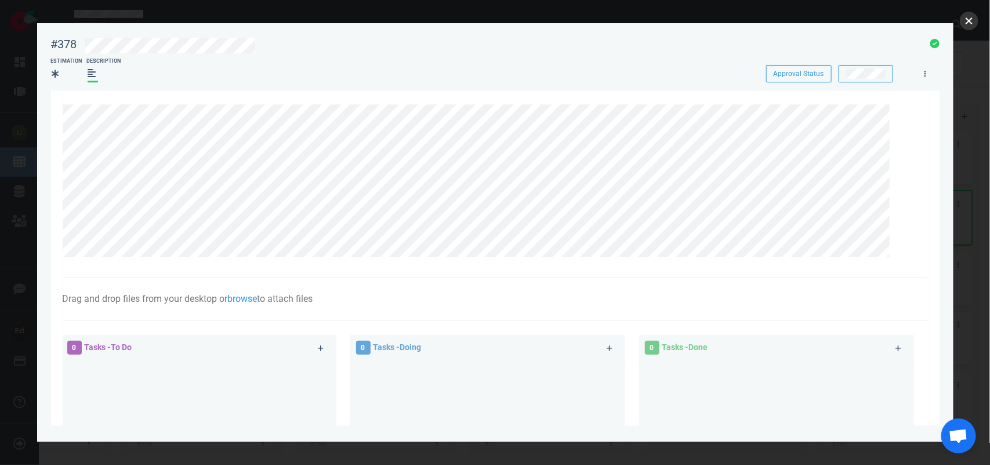
click at [967, 21] on button "close" at bounding box center [969, 21] width 19 height 19
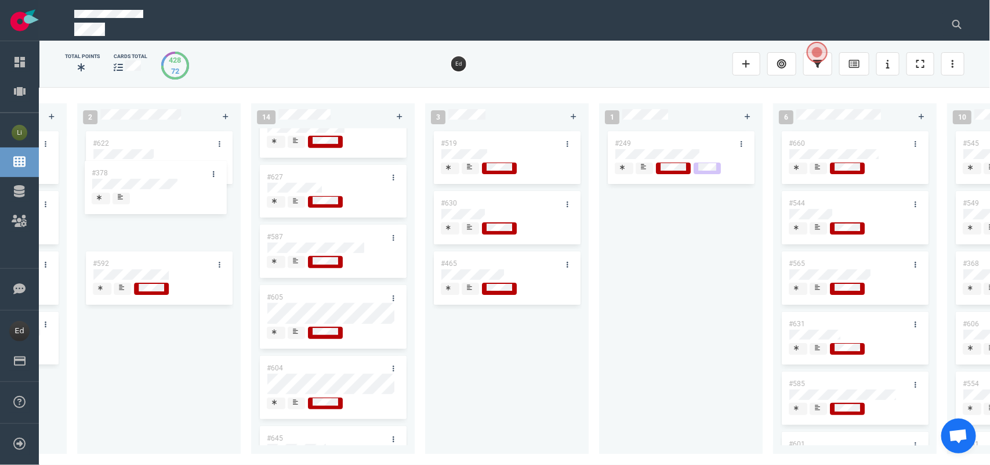
scroll to position [0, 1525]
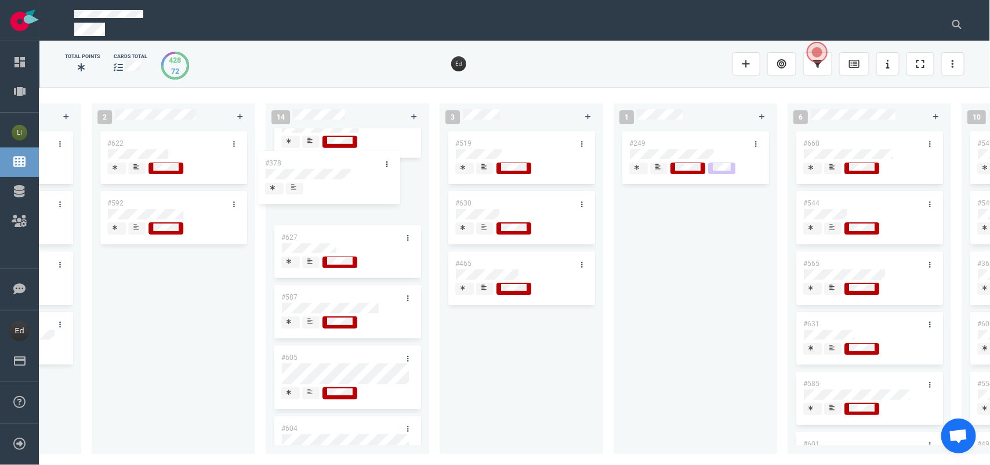
drag, startPoint x: 893, startPoint y: 195, endPoint x: 326, endPoint y: 155, distance: 568.6
click at [326, 155] on div "0 1 #653 14 #661 #656 #641 #639 #634 #635 #608 #611 #602 #603 3 #482 #390 #331 …" at bounding box center [514, 275] width 951 height 377
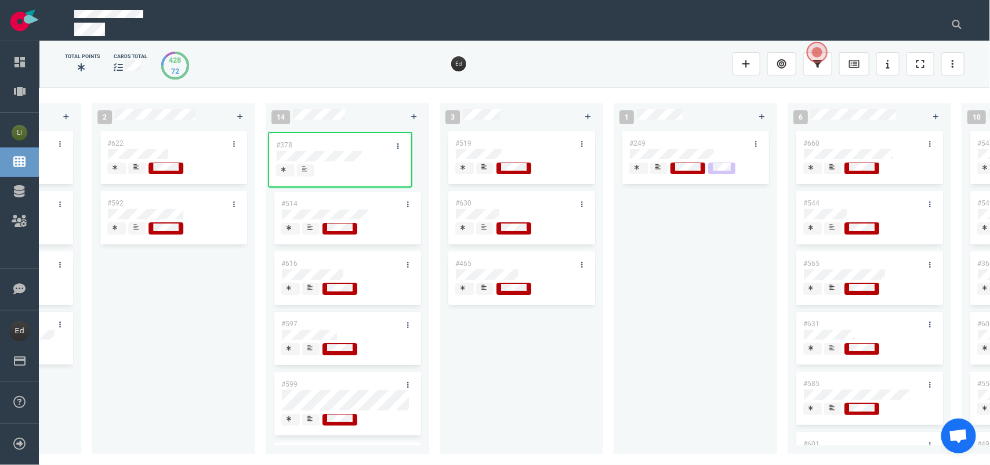
scroll to position [0, 0]
drag, startPoint x: 334, startPoint y: 251, endPoint x: 329, endPoint y: 146, distance: 105.7
click at [329, 146] on div "#514 #616 #597 #599 #613 #628 #378 #627 #587 #605 #604 #645 #607 #617 #575 #378" at bounding box center [348, 284] width 150 height 311
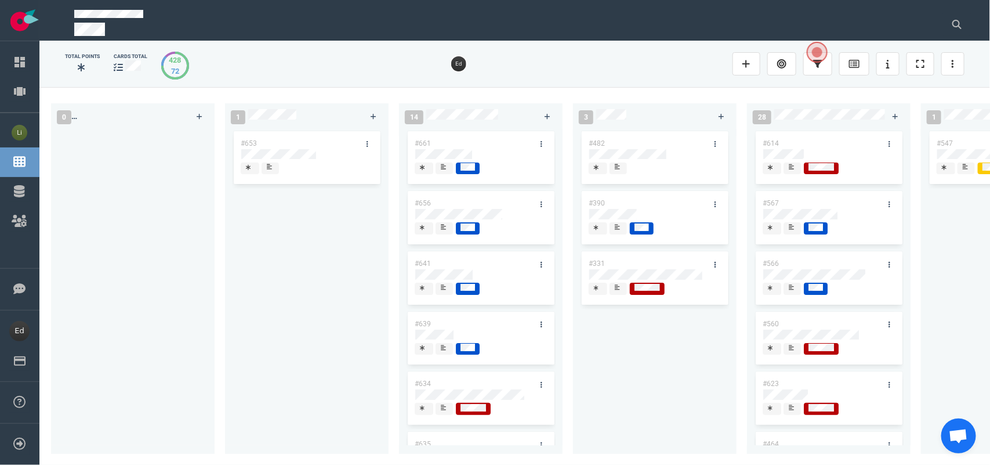
click at [268, 172] on div at bounding box center [270, 173] width 7 height 2
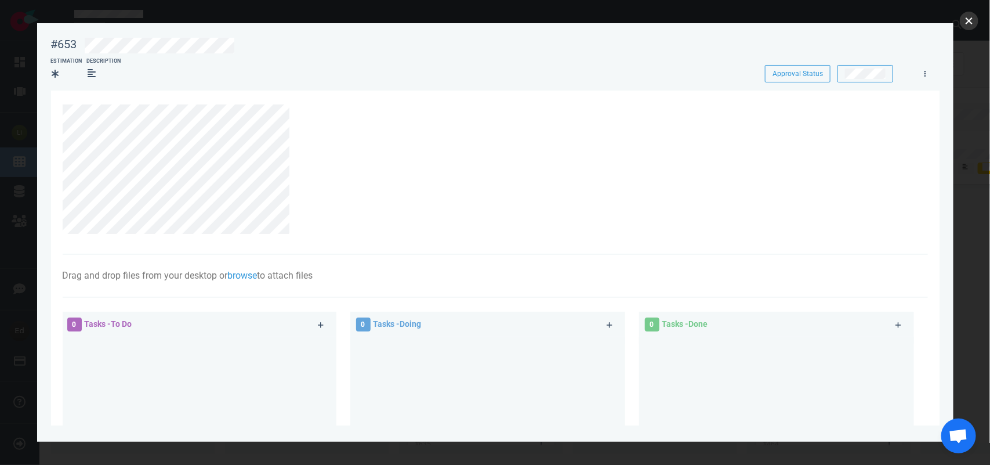
click at [964, 22] on button "close" at bounding box center [969, 21] width 19 height 19
